Goal: Information Seeking & Learning: Learn about a topic

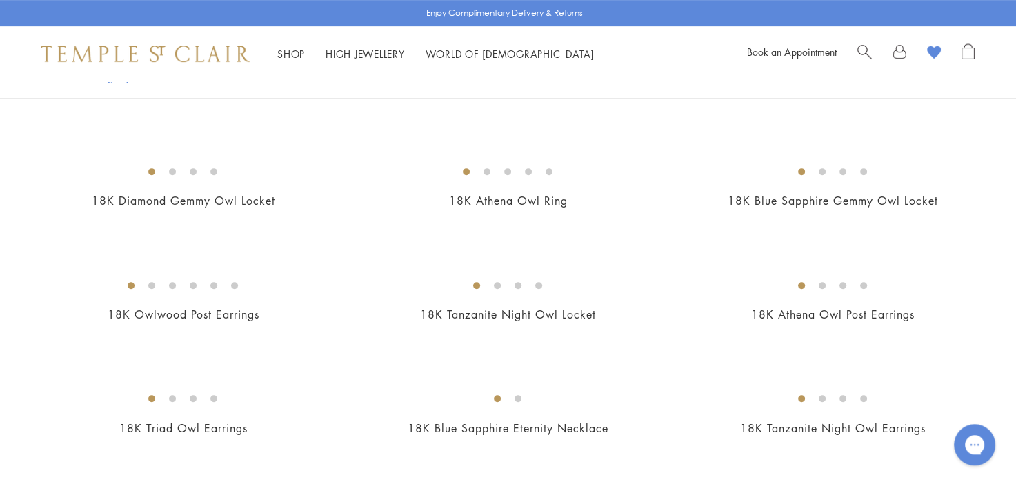
scroll to position [728, 0]
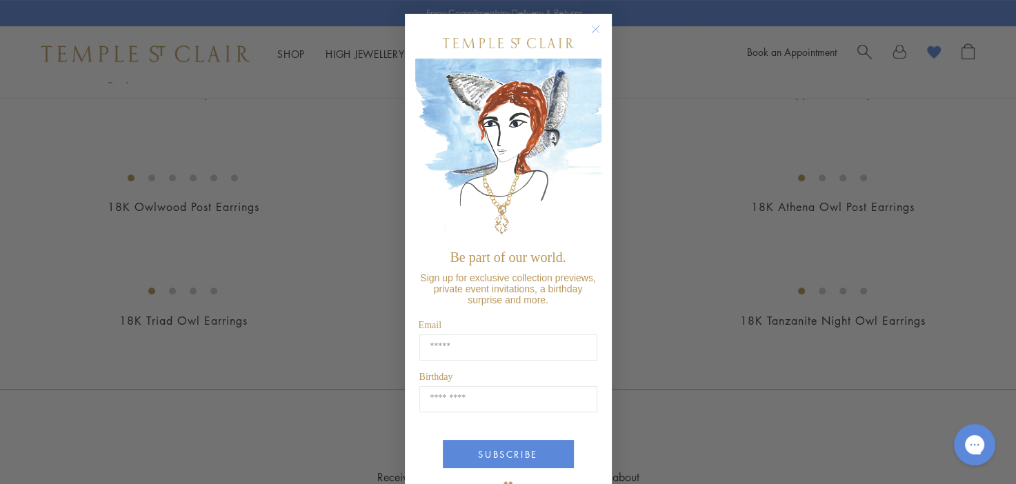
click at [598, 39] on button "Close dialog" at bounding box center [602, 36] width 17 height 17
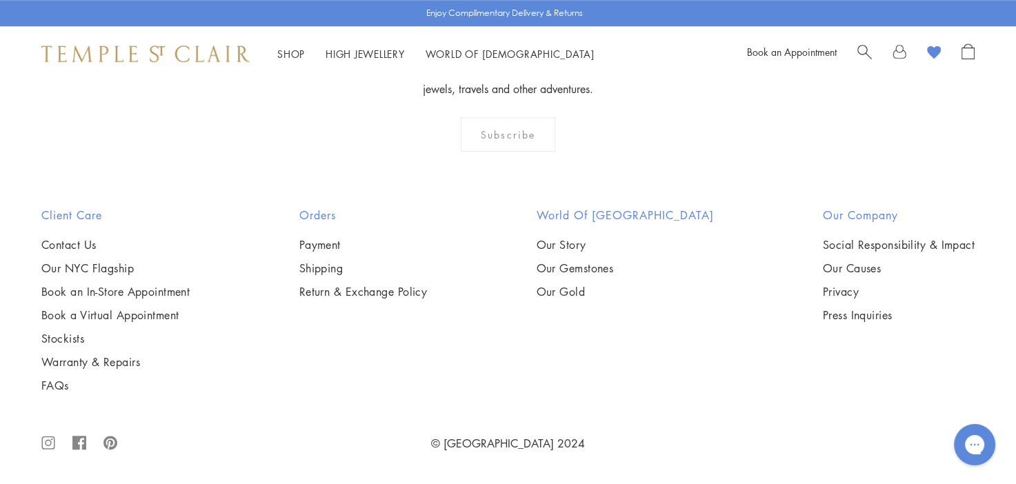
scroll to position [2184, 0]
click at [0, 0] on img at bounding box center [0, 0] width 0 height 0
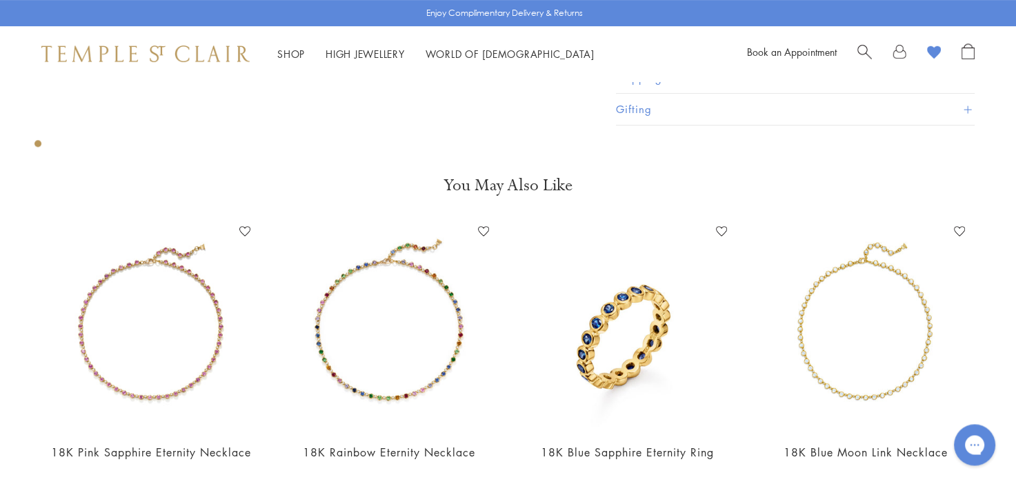
scroll to position [485, 0]
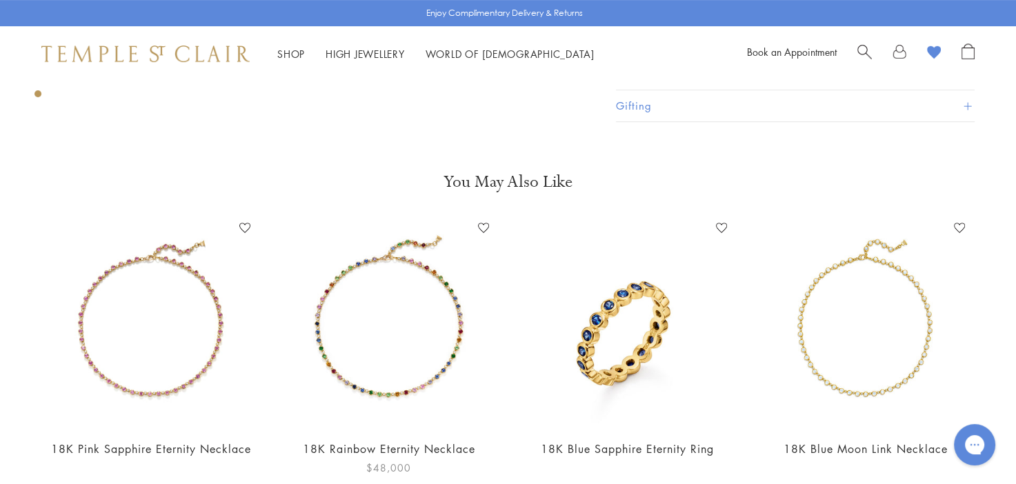
click at [411, 345] on img at bounding box center [388, 322] width 210 height 210
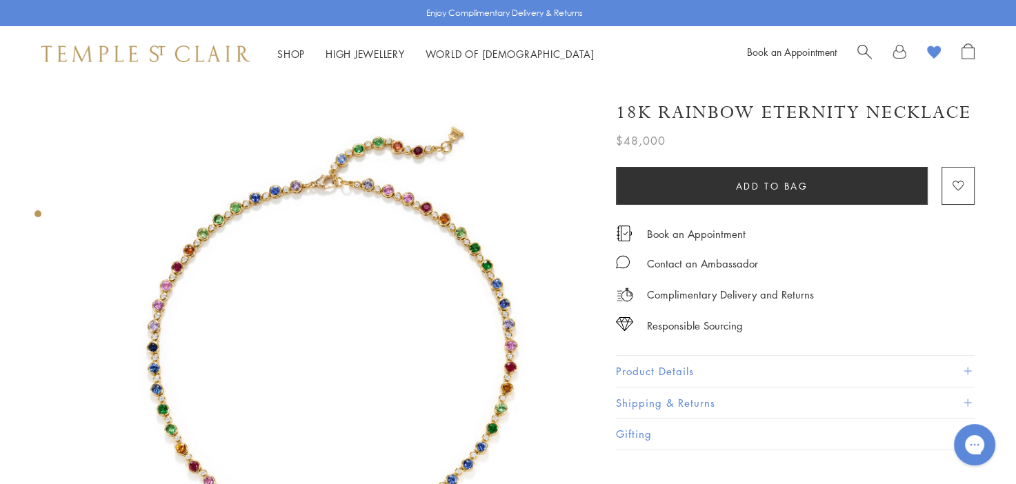
click at [443, 393] on img at bounding box center [332, 344] width 526 height 526
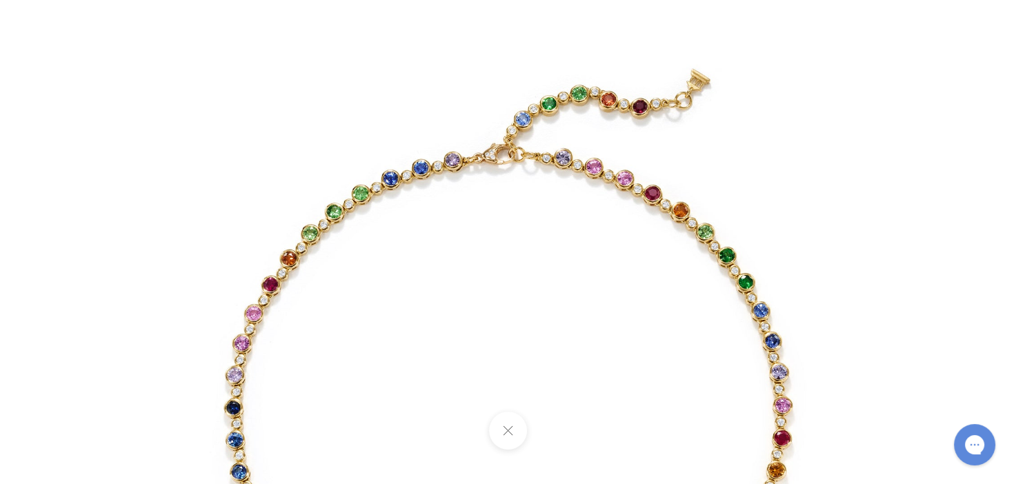
click at [52, 76] on div at bounding box center [508, 242] width 1016 height 484
drag, startPoint x: 748, startPoint y: 259, endPoint x: 765, endPoint y: 257, distance: 16.7
click at [751, 259] on img at bounding box center [508, 403] width 807 height 807
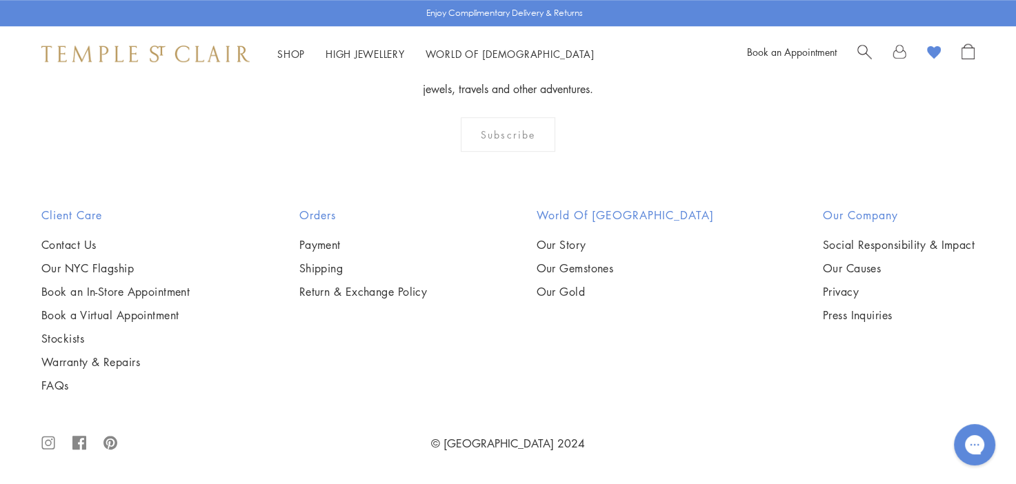
scroll to position [2184, 0]
click at [0, 0] on img at bounding box center [0, 0] width 0 height 0
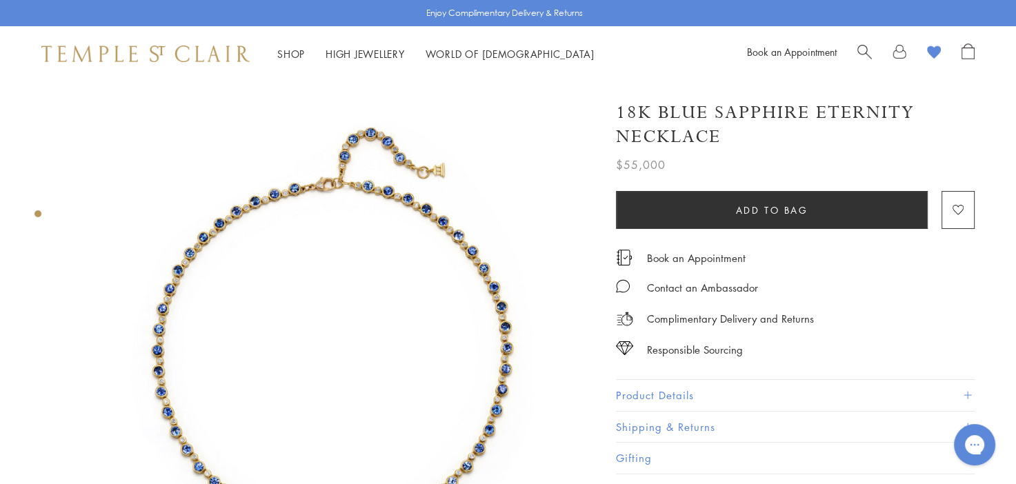
click at [860, 48] on span "Search" at bounding box center [864, 50] width 14 height 14
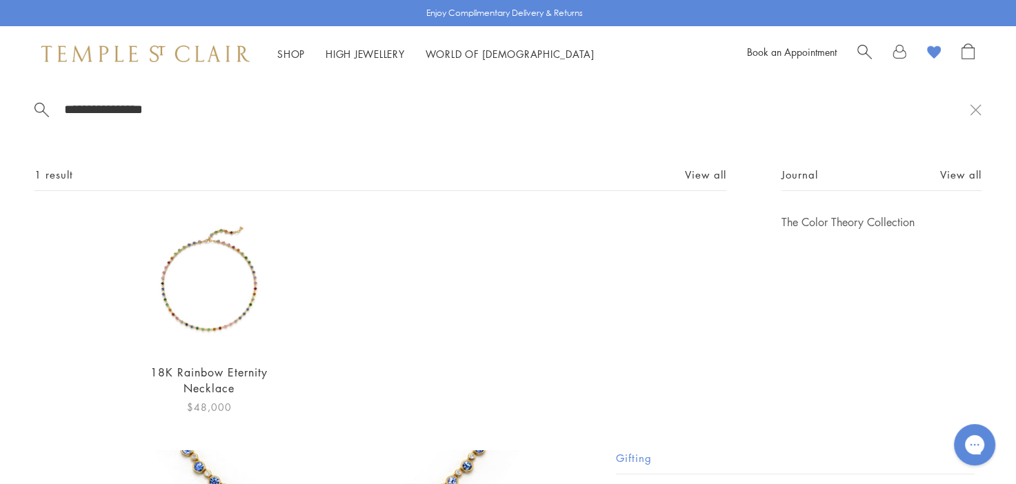
type input "**********"
click at [174, 305] on img at bounding box center [209, 282] width 137 height 137
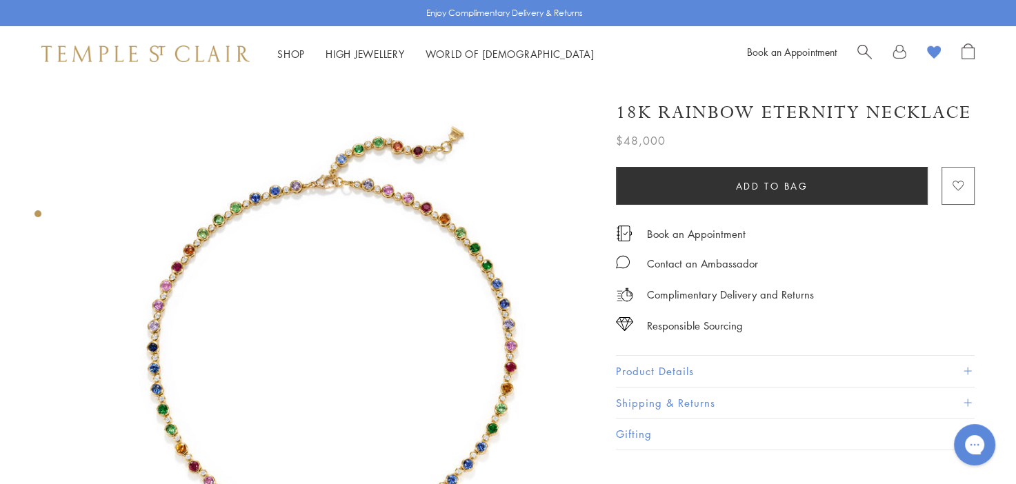
click at [955, 181] on image "button" at bounding box center [957, 186] width 11 height 10
